Goal: Task Accomplishment & Management: Manage account settings

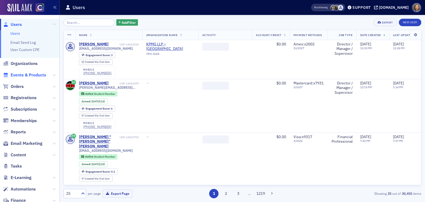
click at [32, 74] on span "Events & Products" at bounding box center [29, 75] width 36 height 6
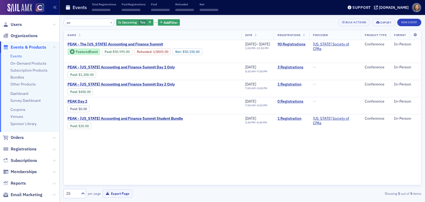
type input "p"
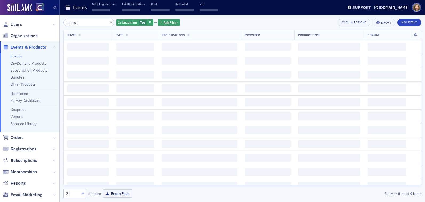
type input "hands on"
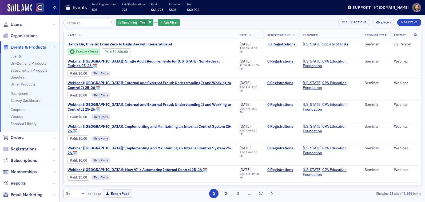
drag, startPoint x: 88, startPoint y: 21, endPoint x: 50, endPoint y: 15, distance: 37.9
click at [51, 15] on div "Users Organizations Events & Products Events On-Demand Products Subscription Pr…" at bounding box center [212, 101] width 425 height 202
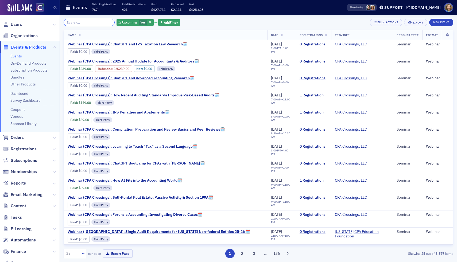
click at [74, 23] on input "search" at bounding box center [89, 22] width 51 height 7
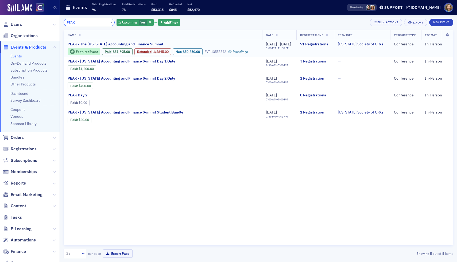
type input "PEAK"
click at [327, 45] on link "91 Registrations" at bounding box center [315, 44] width 30 height 5
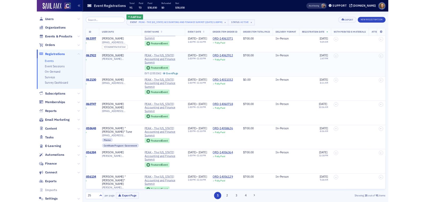
scroll to position [15, 16]
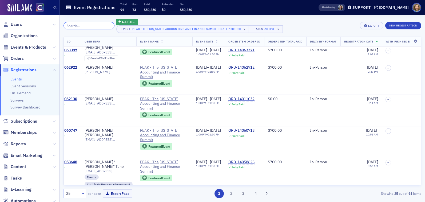
click at [77, 27] on input "search" at bounding box center [89, 25] width 51 height 7
click at [17, 78] on link "Events" at bounding box center [15, 79] width 11 height 5
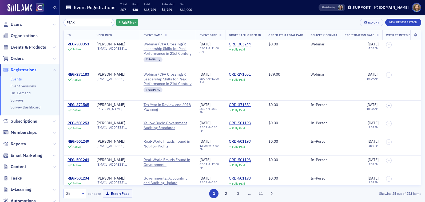
type input "PEAK"
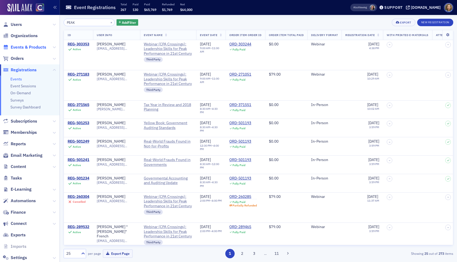
click at [20, 46] on span "Events & Products" at bounding box center [29, 47] width 36 height 6
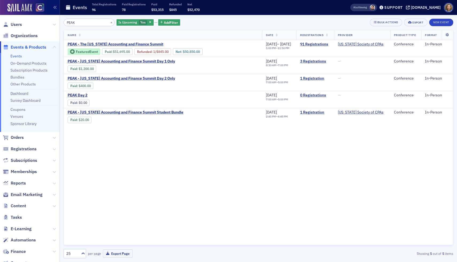
drag, startPoint x: 84, startPoint y: 24, endPoint x: 45, endPoint y: 12, distance: 41.2
click at [46, 14] on div "Users Organizations Events & Products Events On-Demand Products Subscription Pr…" at bounding box center [228, 131] width 457 height 262
type input "a"
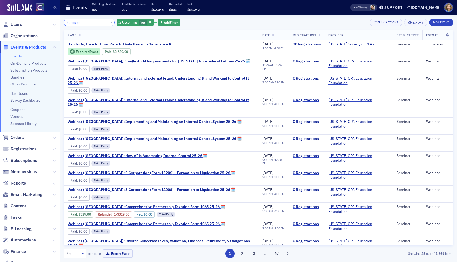
drag, startPoint x: 89, startPoint y: 24, endPoint x: 48, endPoint y: 14, distance: 42.5
click at [48, 17] on div "Users Organizations Events & Products Events On-Demand Products Subscription Pr…" at bounding box center [228, 131] width 457 height 262
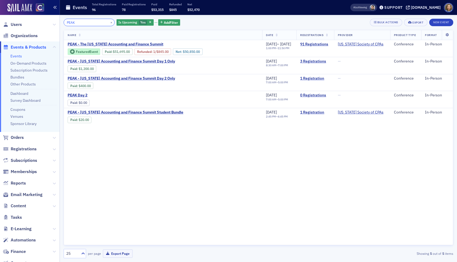
type input "PEAK"
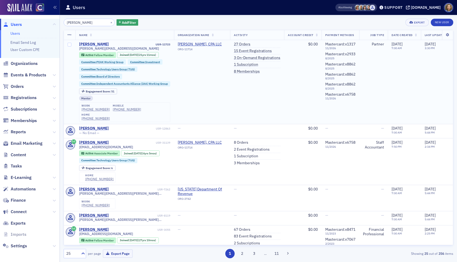
type input "jim Gilbert"
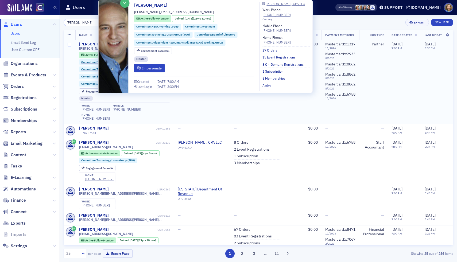
click at [93, 46] on div "Jim Gilbert" at bounding box center [94, 44] width 30 height 5
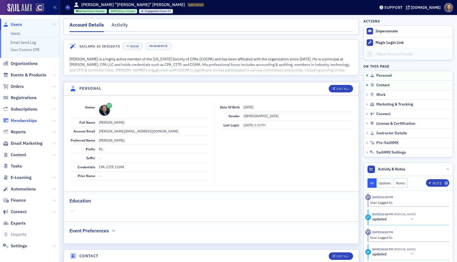
click at [20, 121] on span "Memberships" at bounding box center [24, 121] width 26 height 6
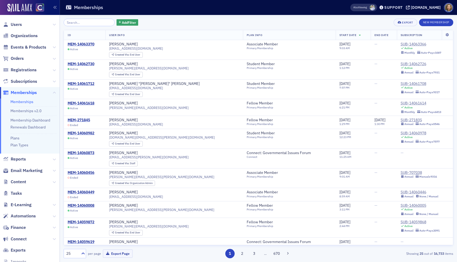
click at [120, 19] on div "Add Filter" at bounding box center [101, 22] width 75 height 7
click at [122, 21] on span "Add Filter" at bounding box center [129, 22] width 14 height 5
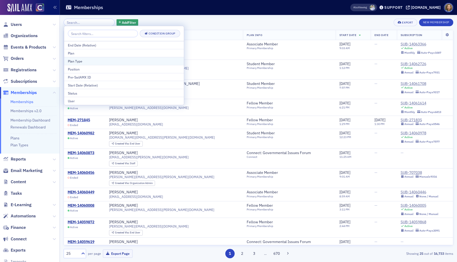
click at [91, 61] on div "Plan Type" at bounding box center [124, 61] width 112 height 5
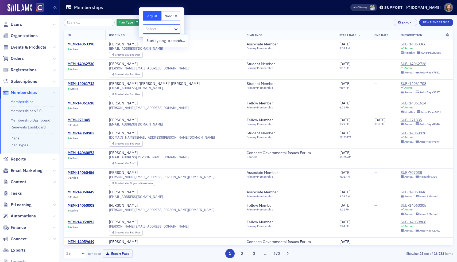
click at [170, 29] on div at bounding box center [159, 29] width 28 height 7
type input "H"
type input "C"
click at [209, 19] on div "Plan Type ? Add Filter Export New Membership" at bounding box center [258, 22] width 389 height 7
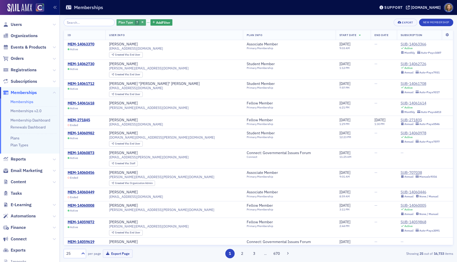
click at [135, 20] on div "Plan Type ?" at bounding box center [130, 22] width 29 height 7
click at [141, 21] on icon "button" at bounding box center [142, 22] width 2 height 3
click at [122, 20] on span "Add Filter" at bounding box center [129, 22] width 14 height 5
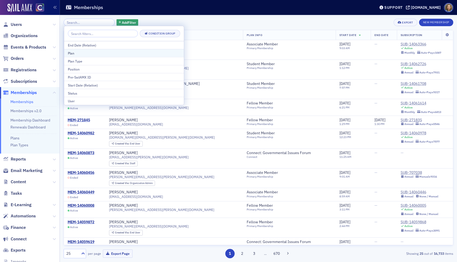
click at [91, 52] on div "Plan" at bounding box center [124, 53] width 112 height 5
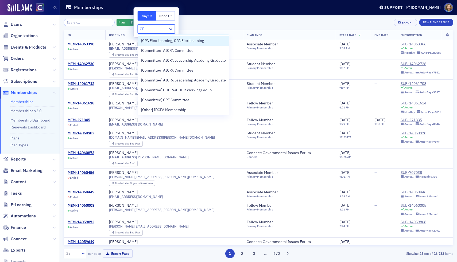
type input "C"
type input "Hero"
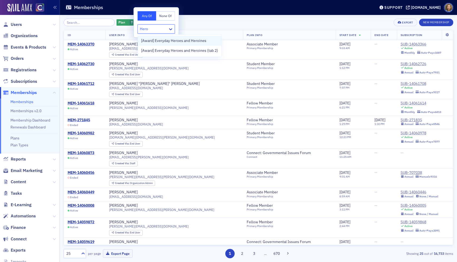
click at [173, 43] on span "[Award] Everyday Heroes and Heroines" at bounding box center [173, 41] width 65 height 6
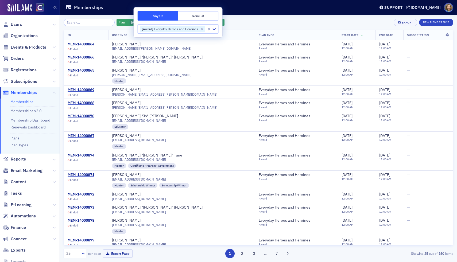
click at [260, 18] on div "Plan [Award] Everyday Heroes and Heroines Add Filter Export New Membership ID U…" at bounding box center [258, 138] width 389 height 247
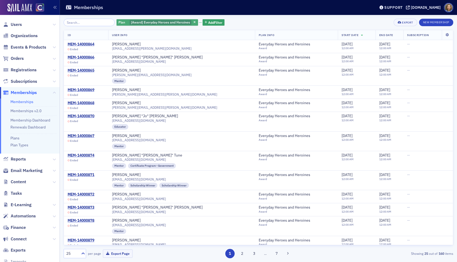
click at [176, 22] on span "[Award] Everyday Heroes and Heroines" at bounding box center [160, 22] width 59 height 4
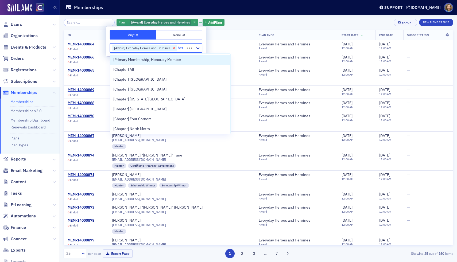
type input "hero"
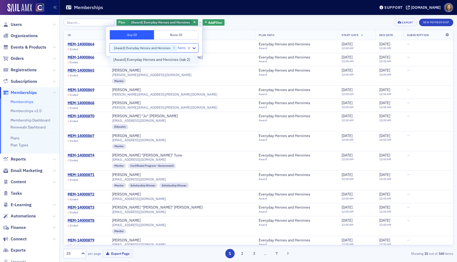
click at [162, 59] on span "[Award] Everyday Heroes and Heroines (tab 2)" at bounding box center [151, 60] width 77 height 6
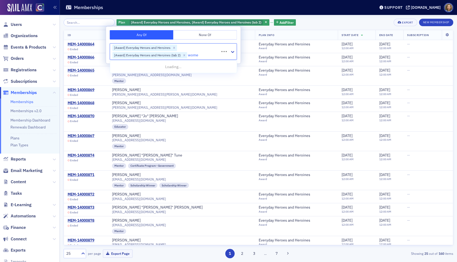
type input "women"
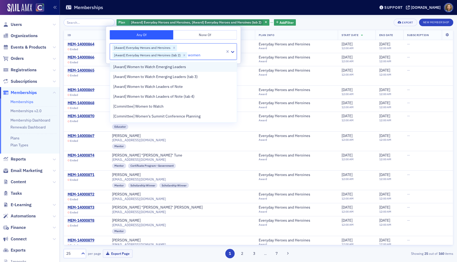
click at [181, 67] on span "[Award] Women to Watch Emerging Leaders" at bounding box center [149, 67] width 73 height 6
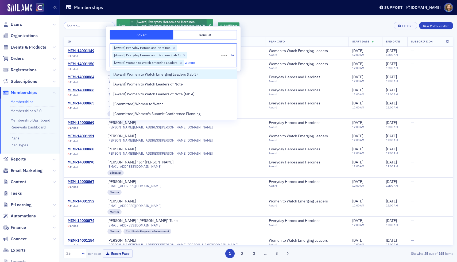
type input "women"
click at [176, 76] on span "[Award] Women to Watch Emerging Leaders (tab 3)" at bounding box center [155, 75] width 84 height 6
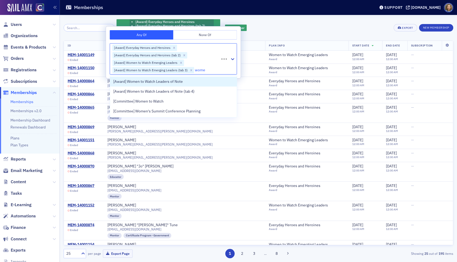
type input "women"
click at [168, 81] on span "[Award] Women to Watch Leaders of Note" at bounding box center [147, 82] width 69 height 6
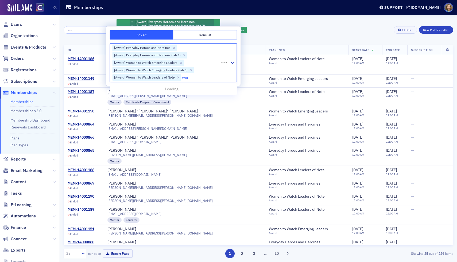
type input "women"
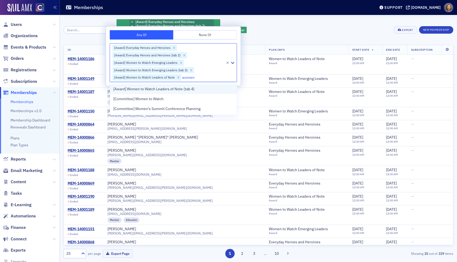
click at [161, 87] on span "[Award] Women to Watch Leaders of Note (tab 4)" at bounding box center [153, 89] width 81 height 6
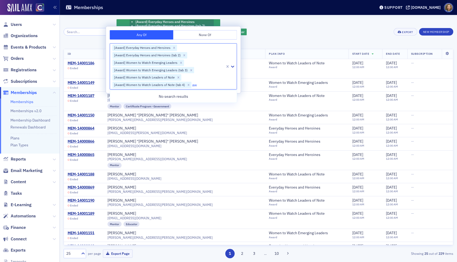
type input "a"
click at [268, 40] on div "Plan [Award] Everyday Heroes and Heroines [Award] Everyday Heroes and Heroines …" at bounding box center [258, 32] width 389 height 26
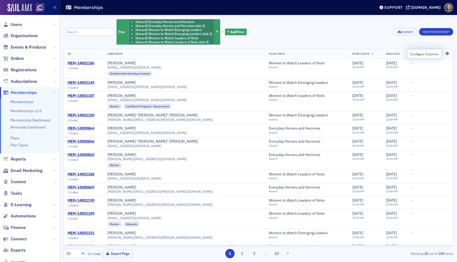
click at [446, 55] on icon at bounding box center [446, 53] width 11 height 3
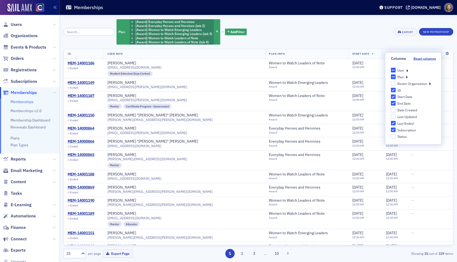
click at [407, 70] on icon at bounding box center [407, 70] width 2 height 5
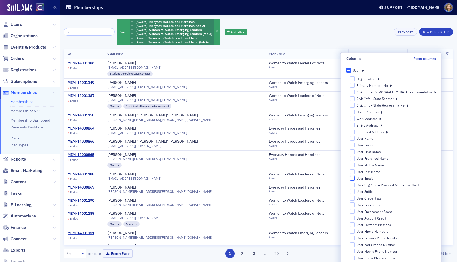
click at [354, 178] on input "User Email" at bounding box center [352, 178] width 5 height 5
checkbox input "true"
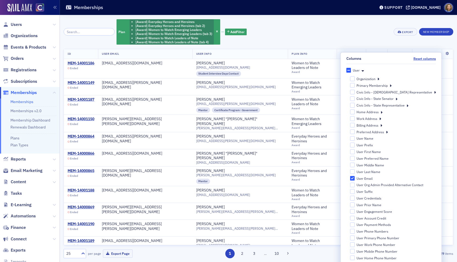
click at [330, 49] on div "ID User Email User Info Plan Info Start Date End Date Last Ended Subscription M…" at bounding box center [258, 147] width 389 height 196
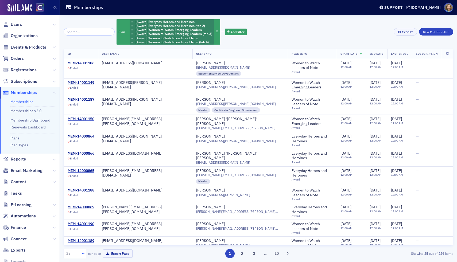
click at [82, 255] on icon at bounding box center [82, 253] width 5 height 5
click at [75, 240] on div "500" at bounding box center [74, 241] width 15 height 6
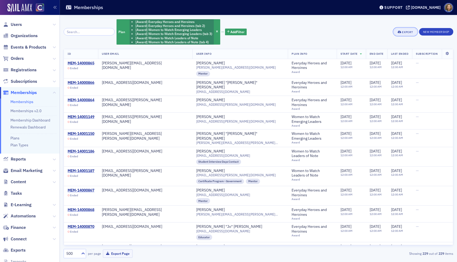
click at [403, 31] on div "Export" at bounding box center [407, 32] width 11 height 3
click at [389, 51] on button "Export All ( 229 Memberships )" at bounding box center [388, 50] width 56 height 9
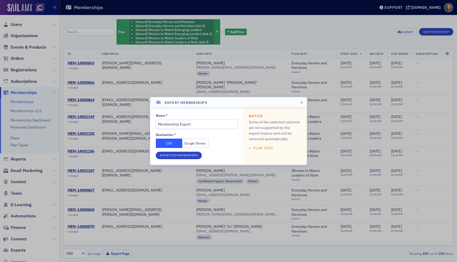
click at [195, 144] on button "Google Sheets" at bounding box center [195, 143] width 26 height 9
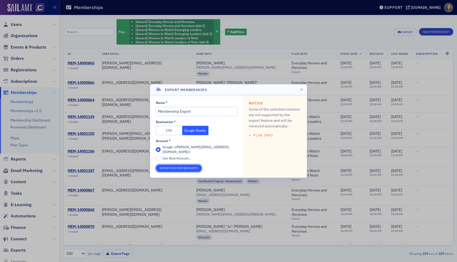
click at [190, 167] on button "Export 229 Memberships" at bounding box center [179, 168] width 46 height 7
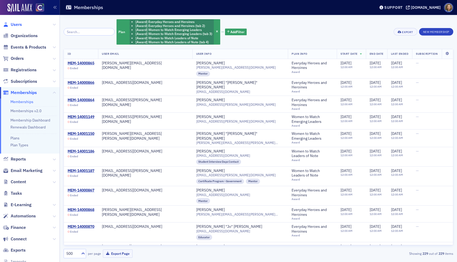
click at [15, 25] on span "Users" at bounding box center [16, 25] width 11 height 6
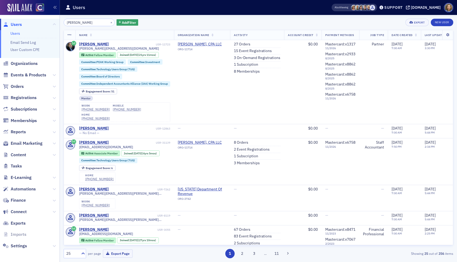
drag, startPoint x: 87, startPoint y: 22, endPoint x: 44, endPoint y: 20, distance: 42.3
click at [44, 21] on div "Users Users Email Send Log User Custom CPE Organizations Events & Products Orde…" at bounding box center [228, 131] width 457 height 262
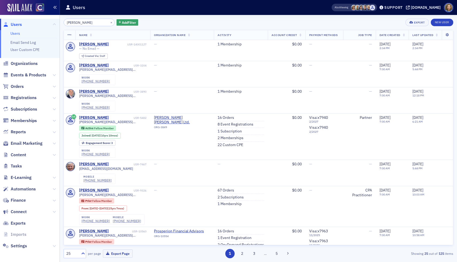
type input "Craig Shawn"
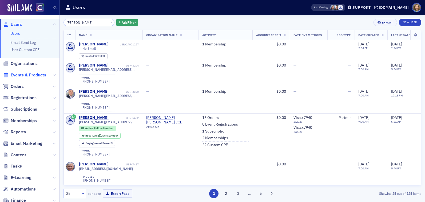
click at [31, 76] on span "Events & Products" at bounding box center [29, 75] width 36 height 6
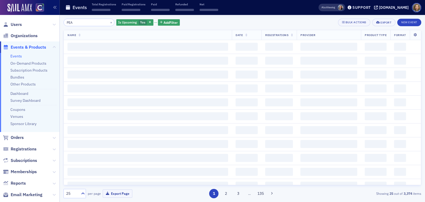
type input "PEAK"
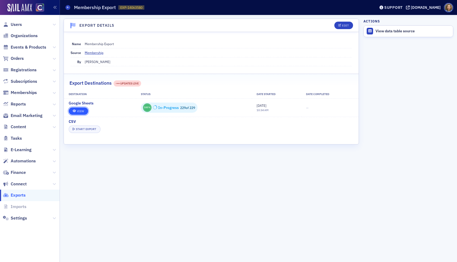
click at [77, 112] on link "View" at bounding box center [78, 110] width 19 height 7
